Goal: Task Accomplishment & Management: Complete application form

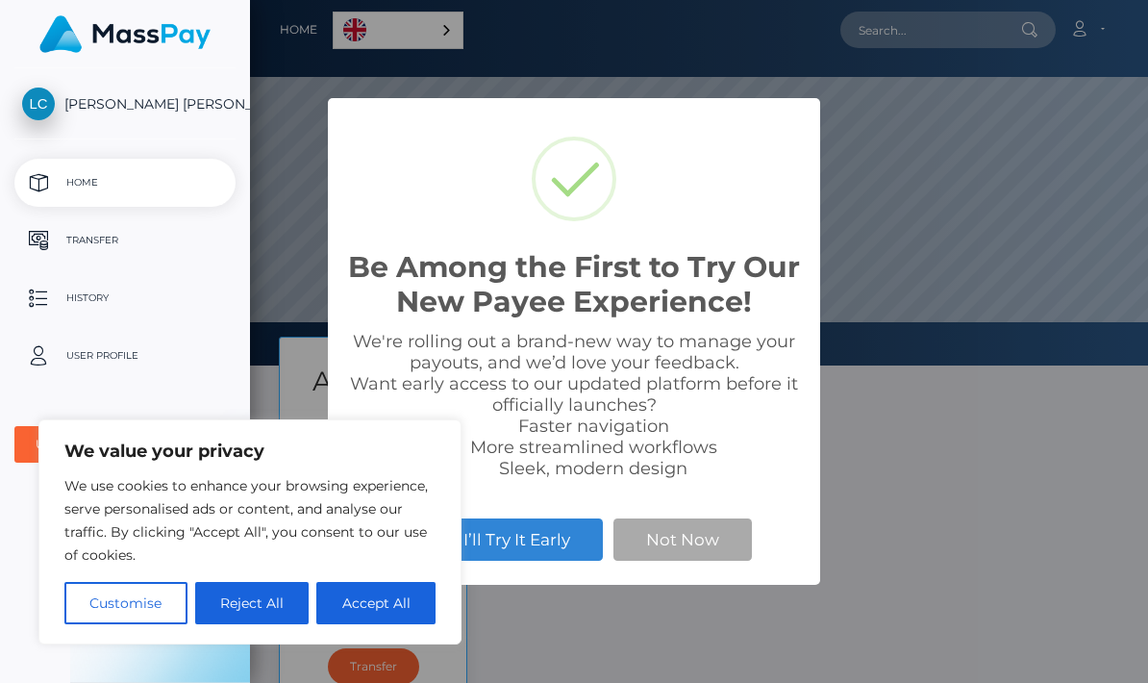
scroll to position [365, 1148]
click at [377, 601] on button "Accept All" at bounding box center [375, 603] width 119 height 42
checkbox input "true"
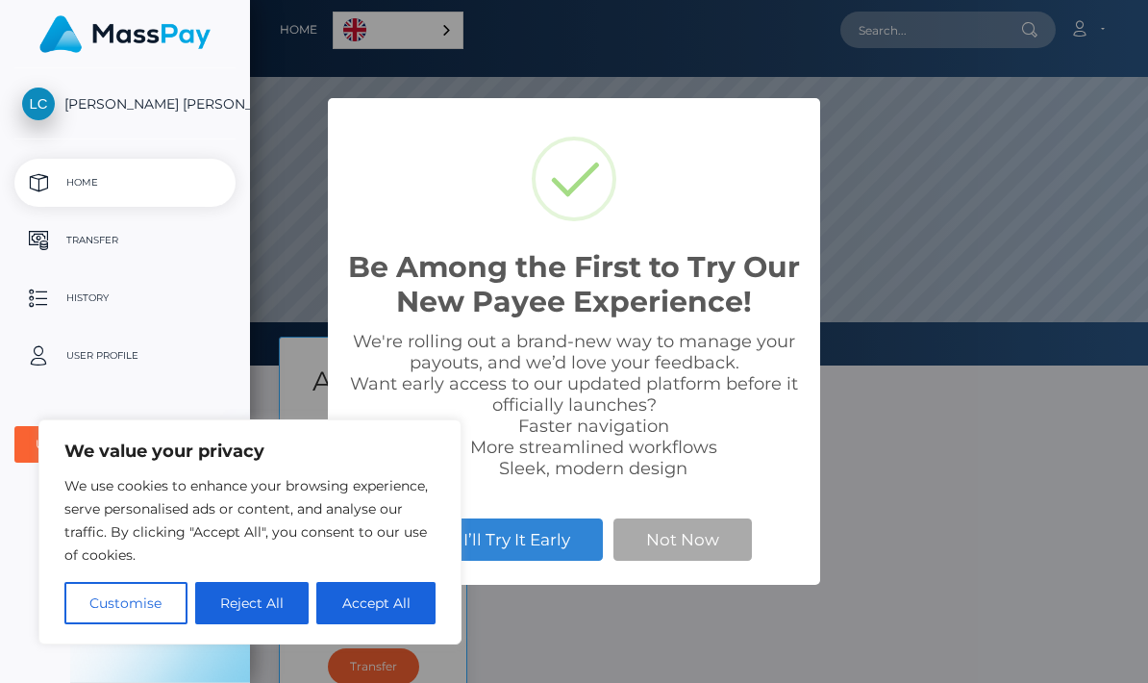
checkbox input "true"
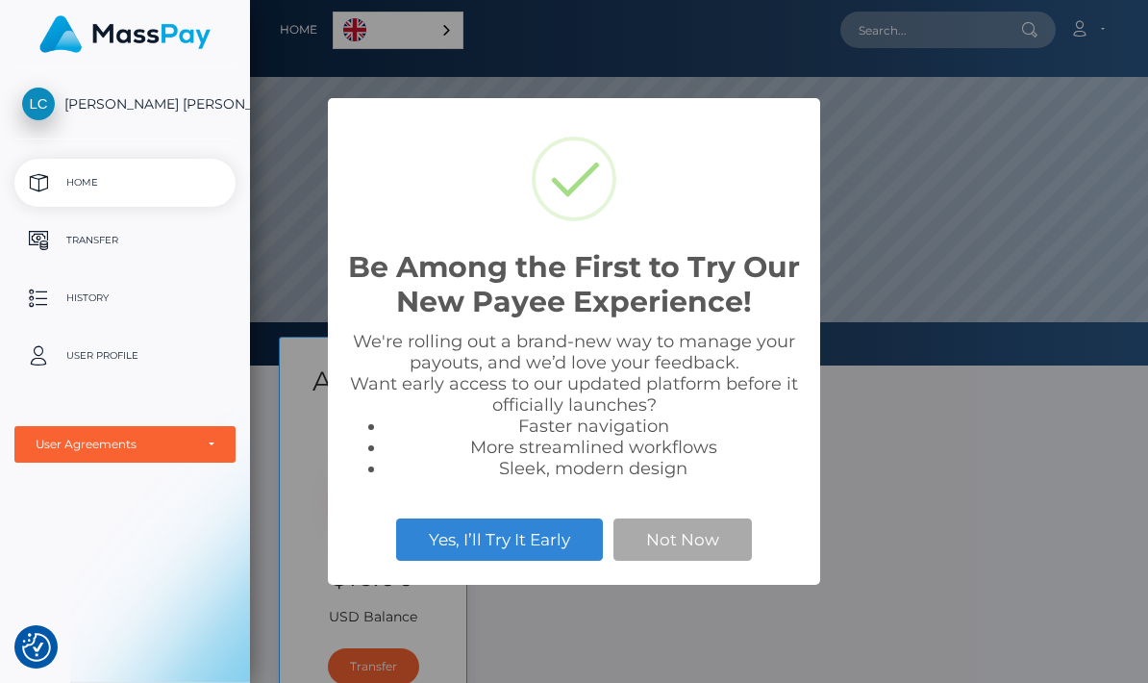
click at [694, 533] on button "Not Now" at bounding box center [682, 539] width 138 height 42
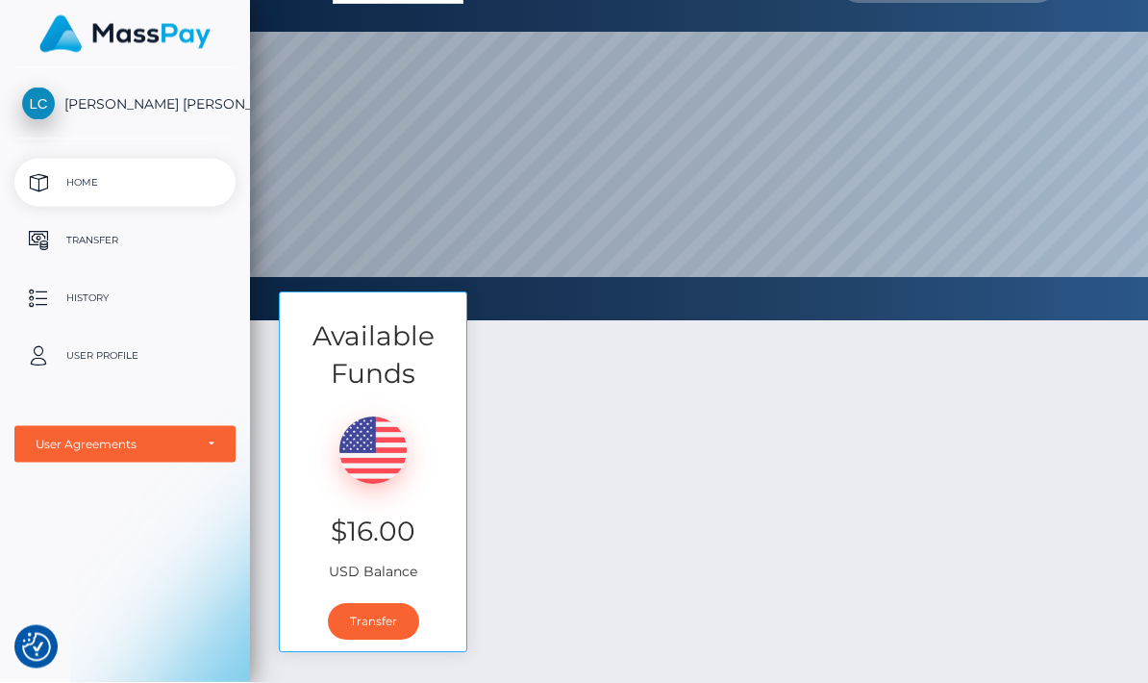
scroll to position [45, 0]
click at [328, 603] on link "Transfer" at bounding box center [373, 621] width 91 height 37
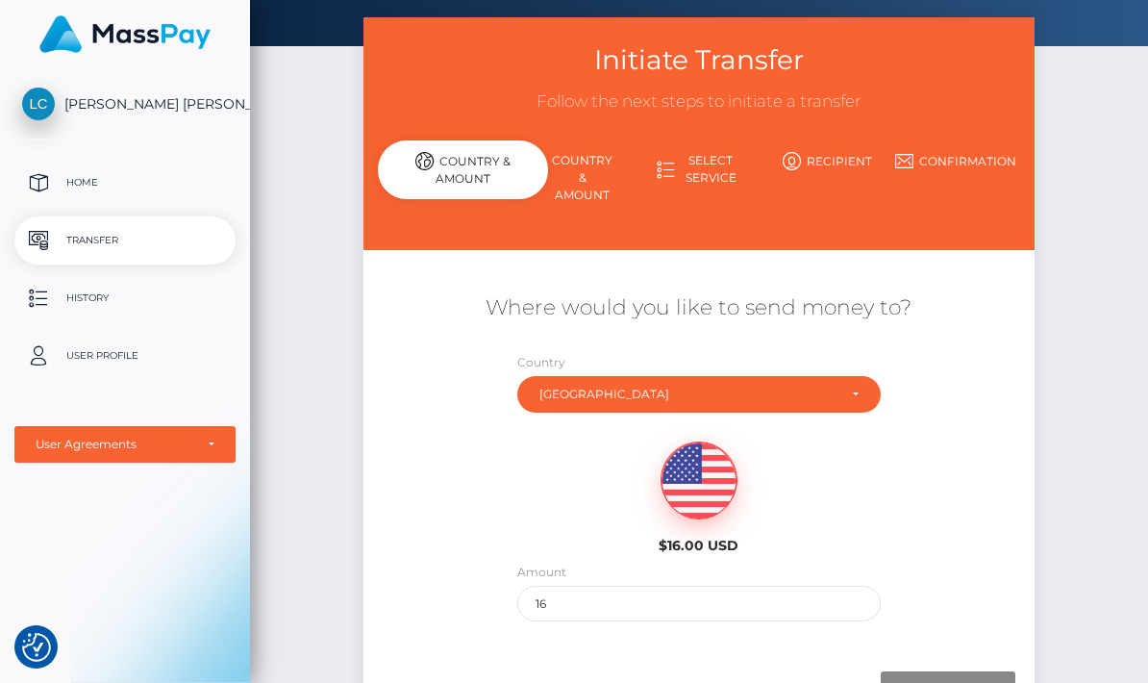
scroll to position [97, 0]
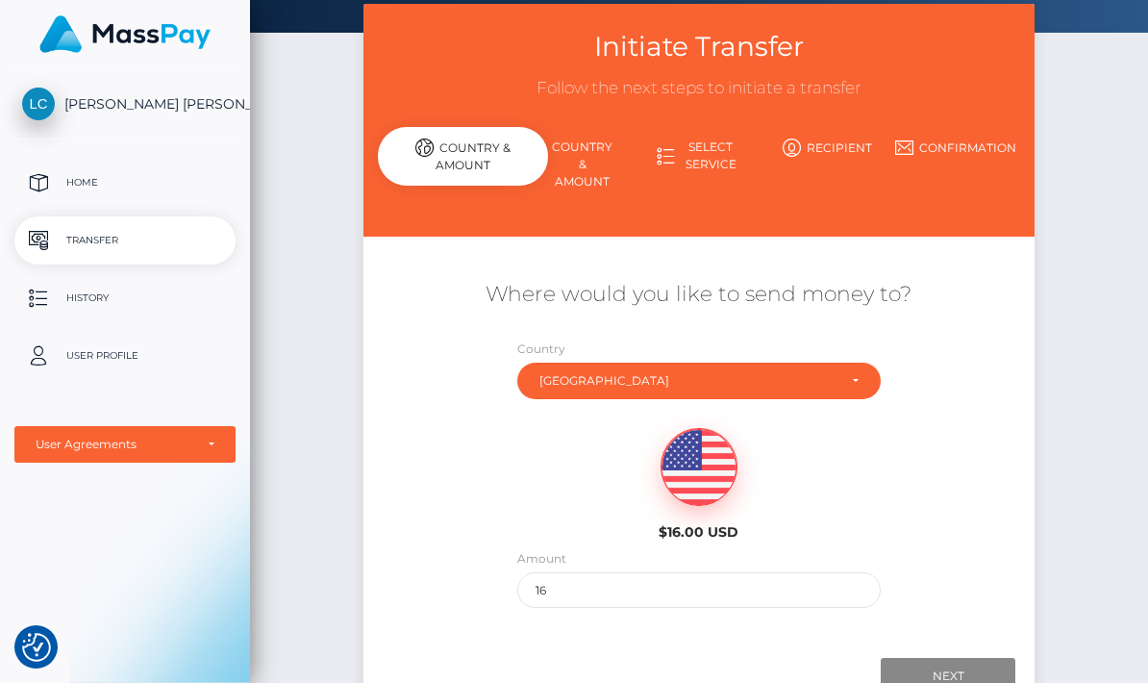
click at [955, 666] on input "Next" at bounding box center [948, 676] width 135 height 37
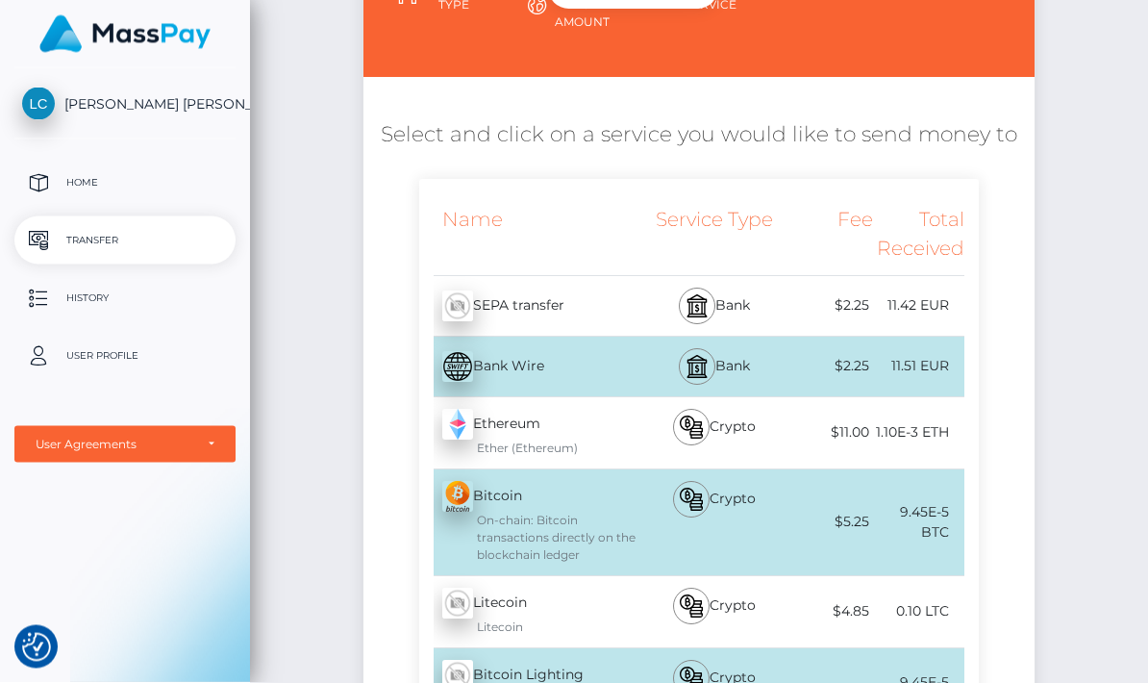
scroll to position [258, 0]
click at [442, 353] on img at bounding box center [457, 365] width 31 height 31
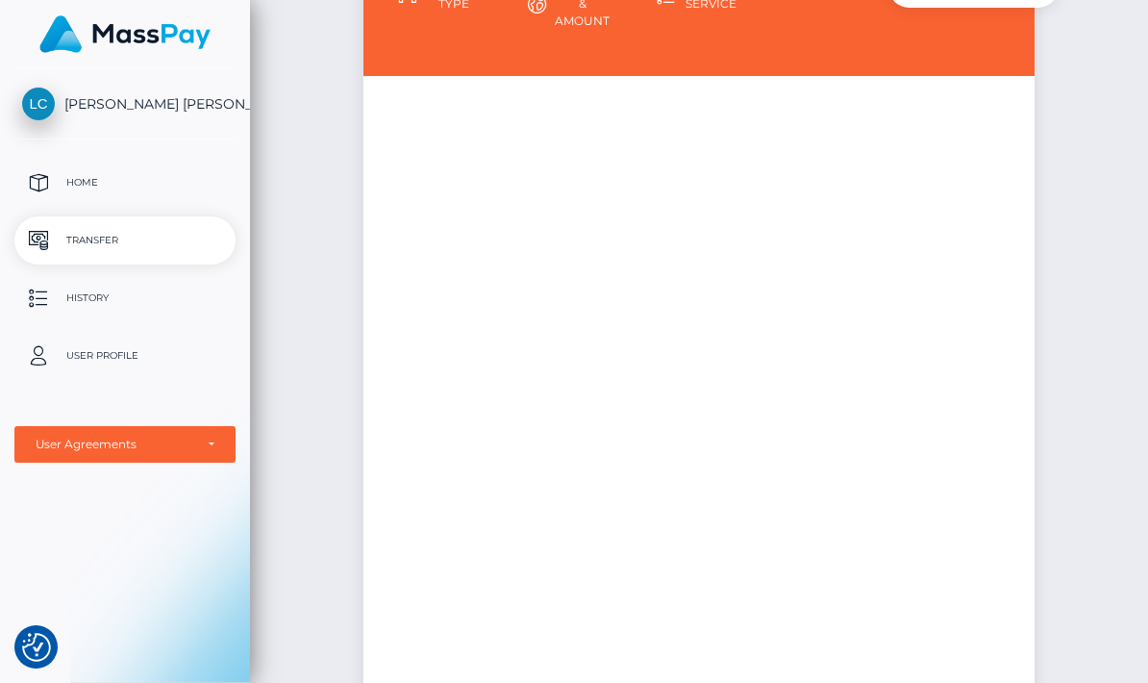
scroll to position [0, 0]
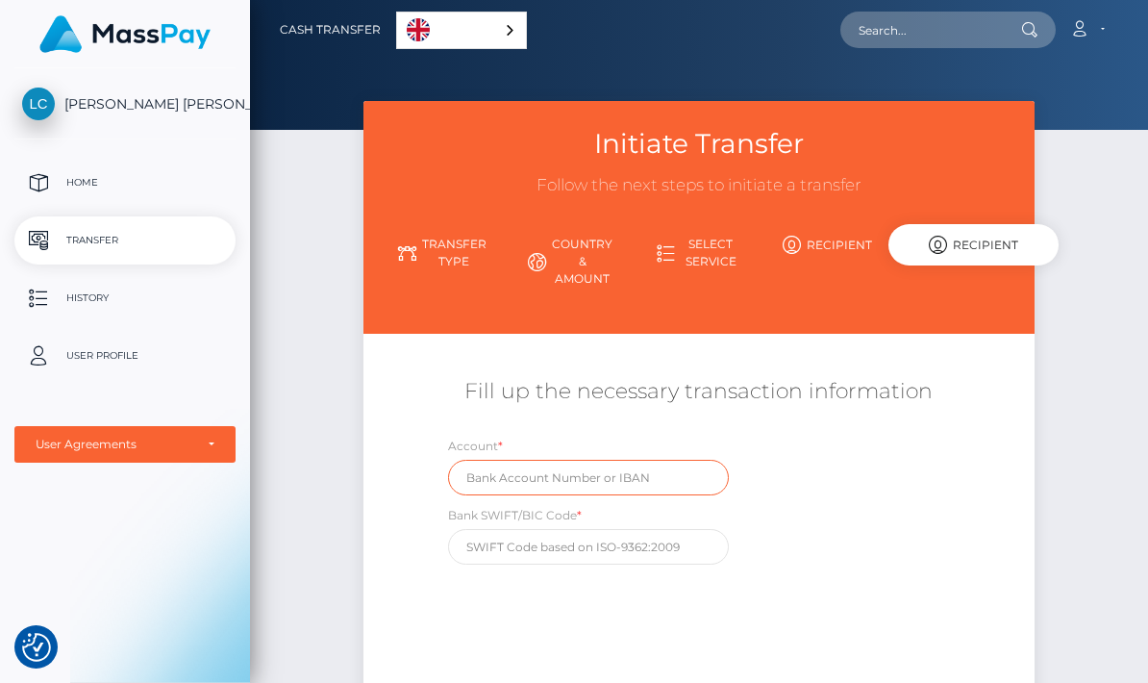
click at [448, 461] on input "text" at bounding box center [588, 477] width 281 height 36
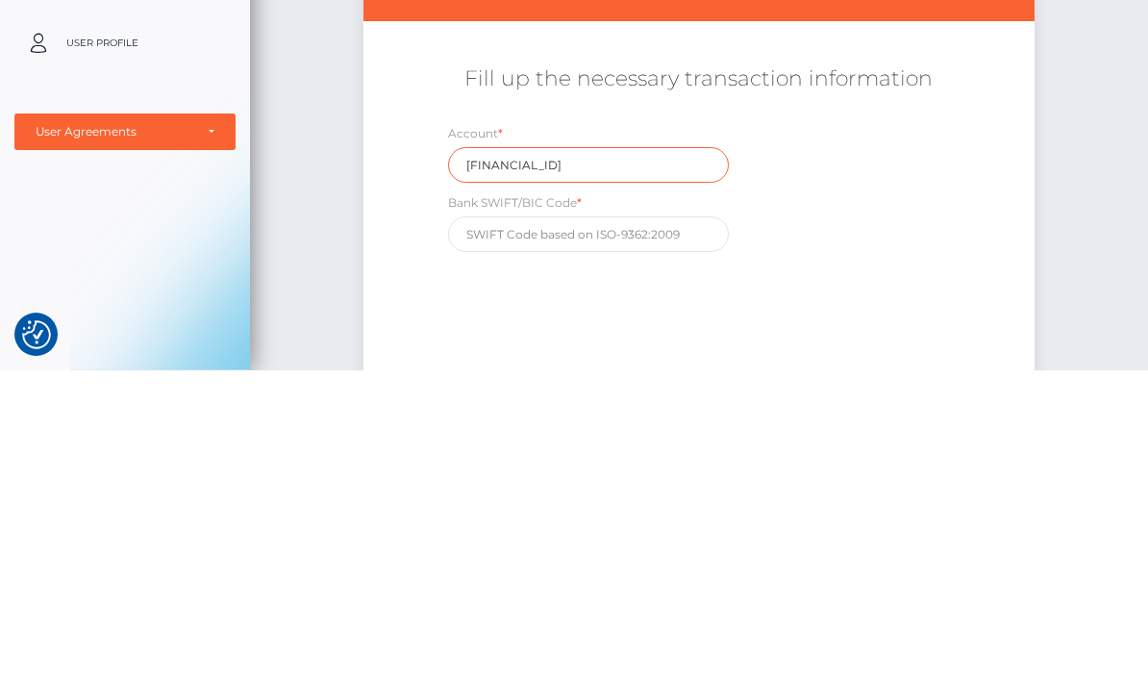
type input "FR7610278027330004188880208"
click at [575, 529] on input "text" at bounding box center [588, 547] width 281 height 36
type input "CMCIFR2A"
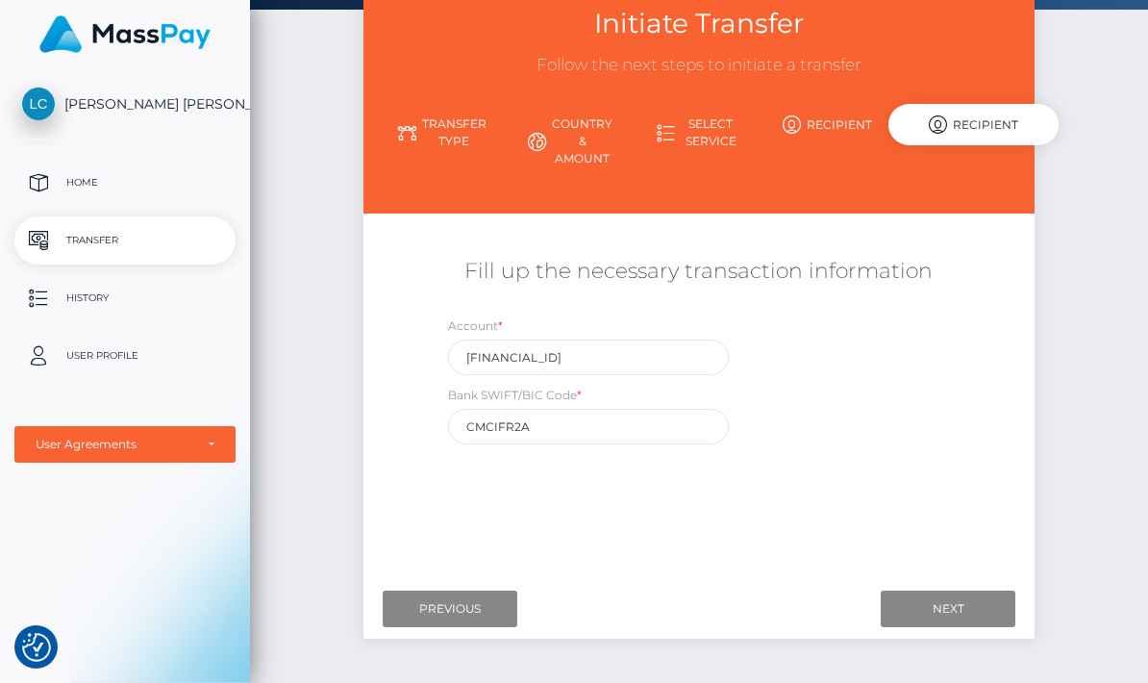
click at [928, 593] on input "Next" at bounding box center [948, 608] width 135 height 37
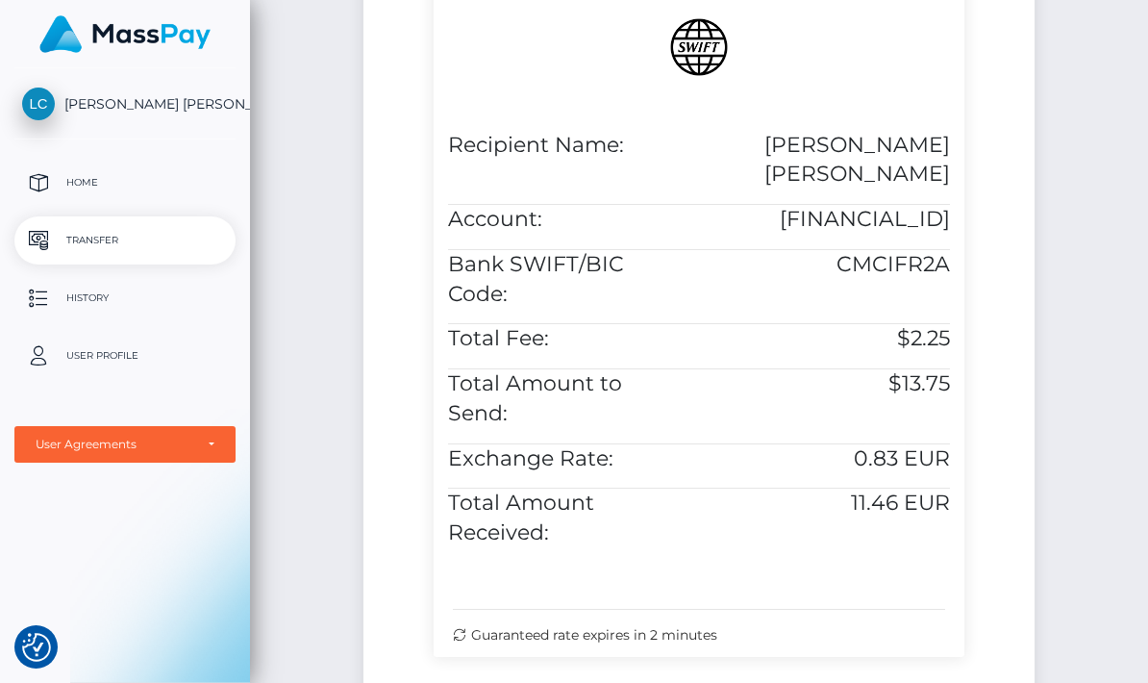
scroll to position [579, 0]
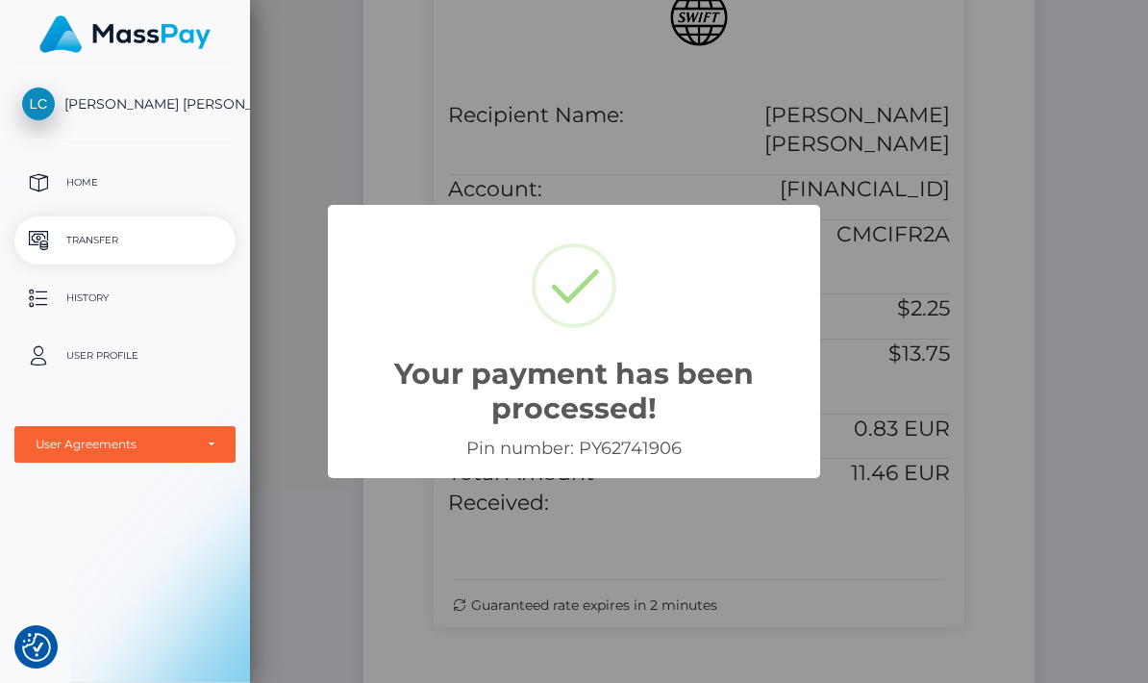
click at [905, 385] on div "Your payment has been processed! × Pin number: PY62741906 OK Cancel" at bounding box center [574, 341] width 1148 height 683
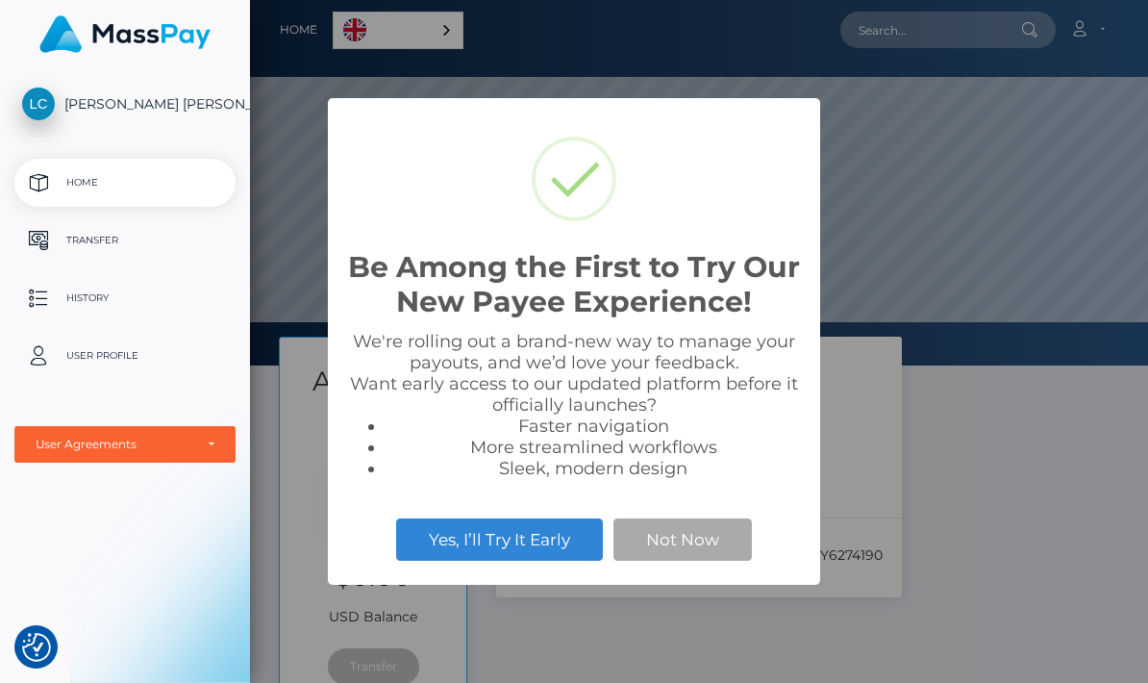
scroll to position [365, 1148]
click at [715, 527] on button "Not Now" at bounding box center [682, 539] width 138 height 42
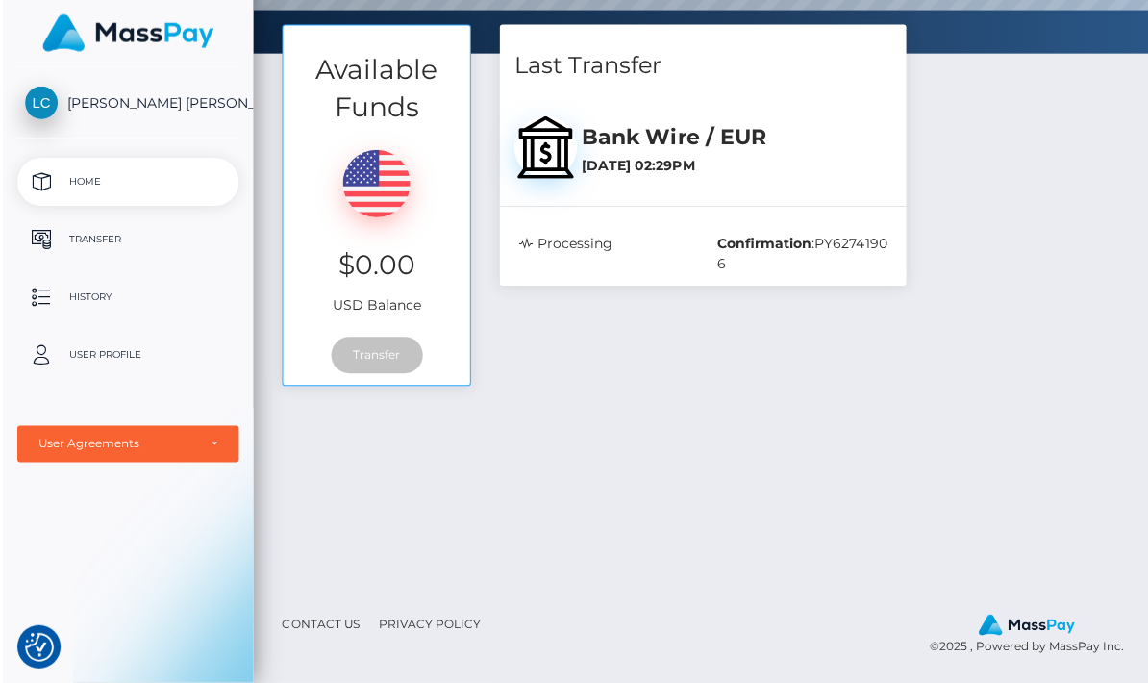
scroll to position [386, 0]
